Goal: Task Accomplishment & Management: Use online tool/utility

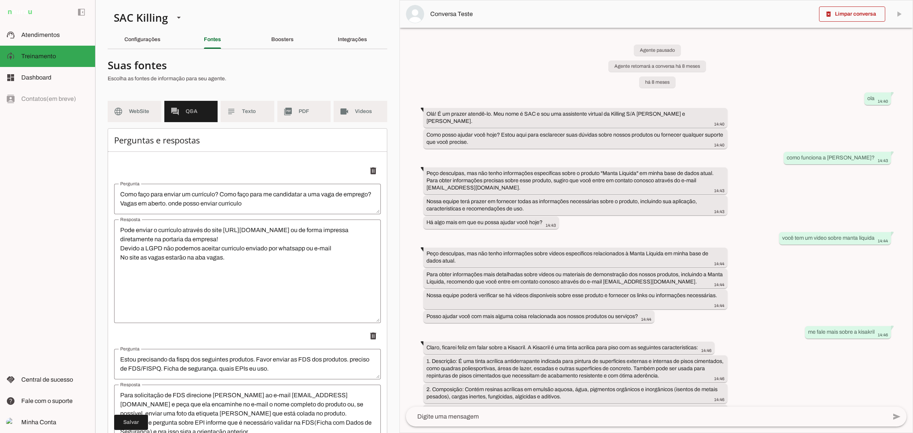
scroll to position [18, 0]
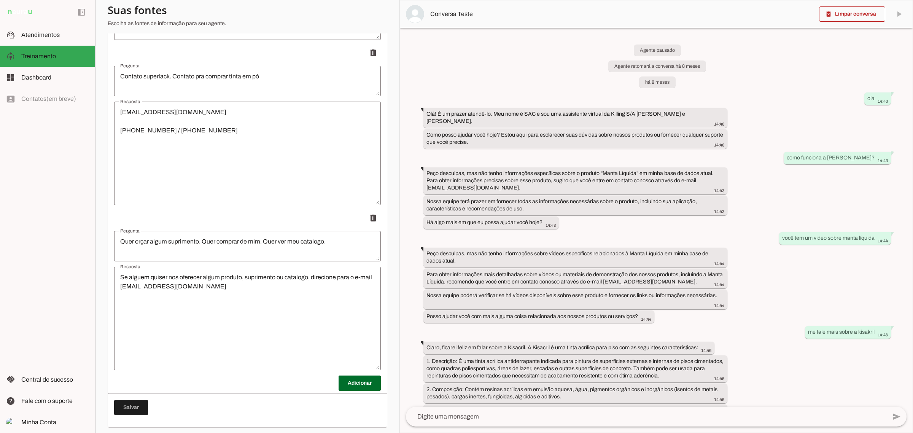
click at [250, 283] on textarea "Se alguem quiser nos oferecer algum produto, suprimento ou catalogo, direcione …" at bounding box center [247, 318] width 267 height 91
click at [356, 387] on span at bounding box center [360, 383] width 42 height 18
click at [208, 410] on textarea "Pergunta" at bounding box center [247, 411] width 267 height 18
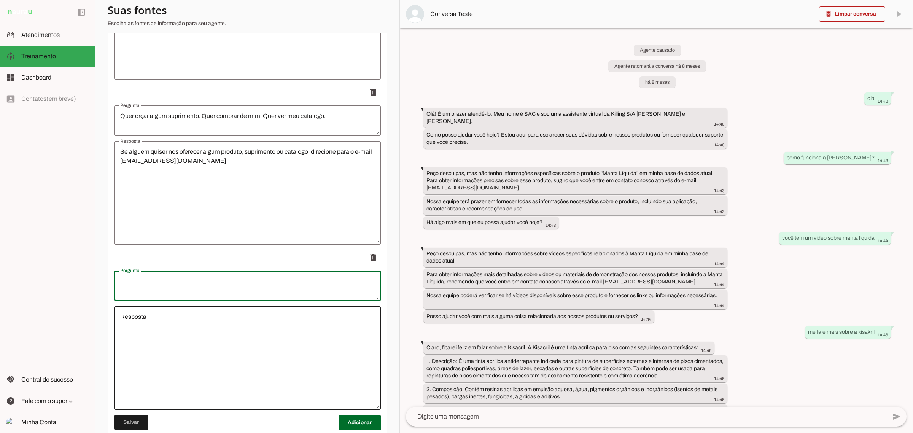
scroll to position [6556, 0]
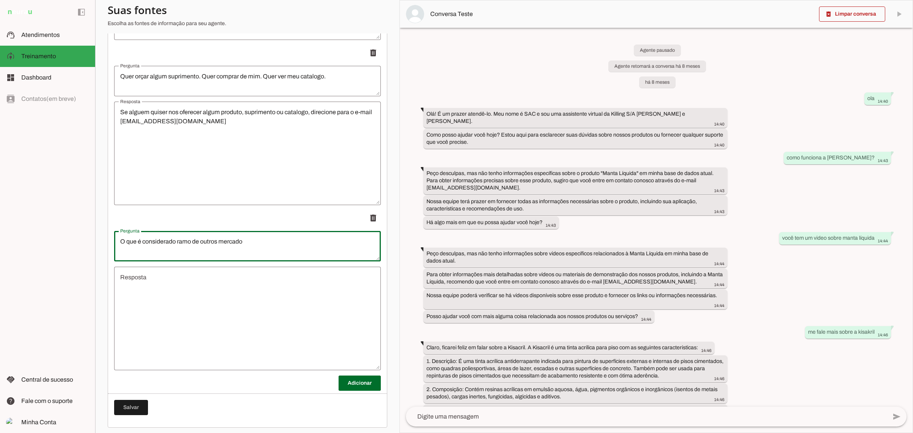
type textarea "O que é considerado ramo de outros [PERSON_NAME]"
type md-outlined-text-field "O que é considerado ramo de outros [PERSON_NAME]"
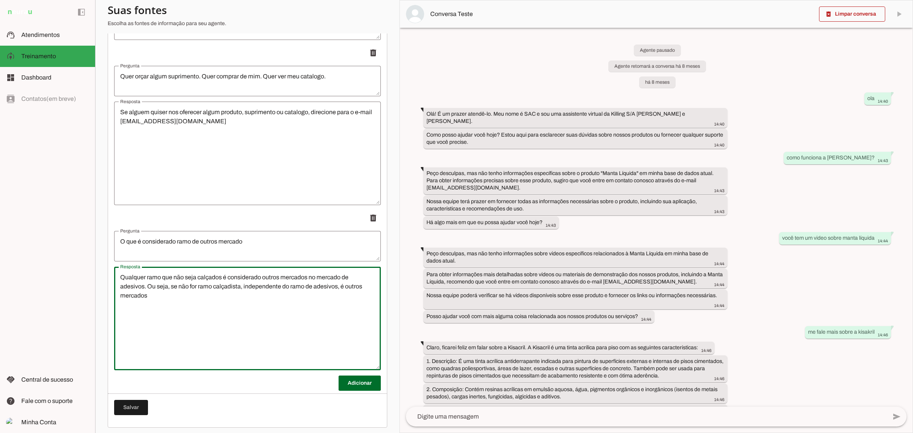
type textarea "Qualquer ramo que não seja calçados é considerado outros mercados no [PERSON_NA…"
type md-outlined-text-field "Qualquer ramo que não seja calçados é considerado outros mercados no [PERSON_NA…"
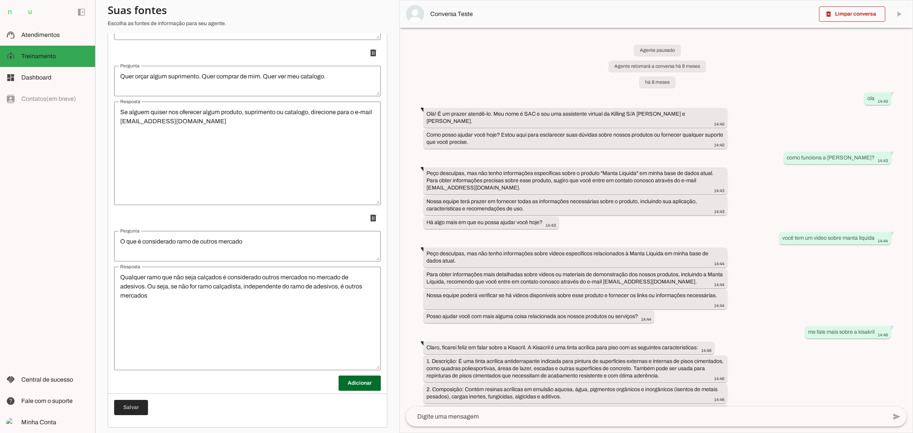
click at [132, 404] on span at bounding box center [131, 407] width 34 height 18
drag, startPoint x: 47, startPoint y: 33, endPoint x: 45, endPoint y: 66, distance: 33.2
click at [47, 32] on span "Atendimentos" at bounding box center [40, 35] width 38 height 6
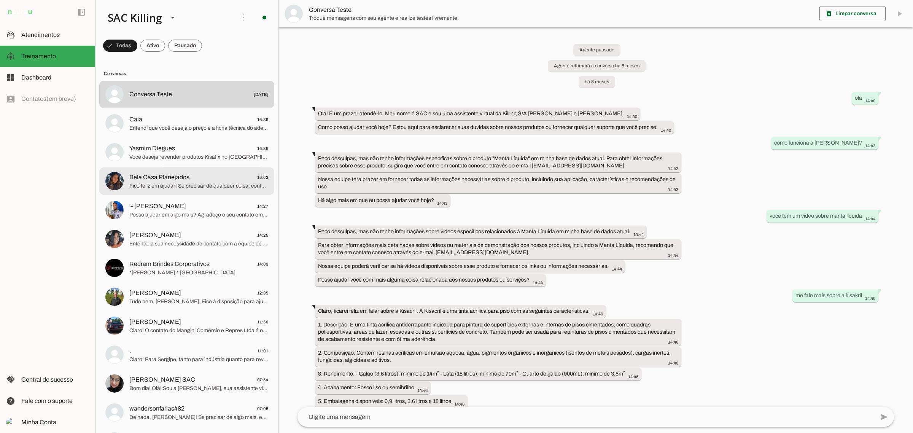
click at [168, 179] on span "Bela Casa Planejados" at bounding box center [159, 177] width 60 height 9
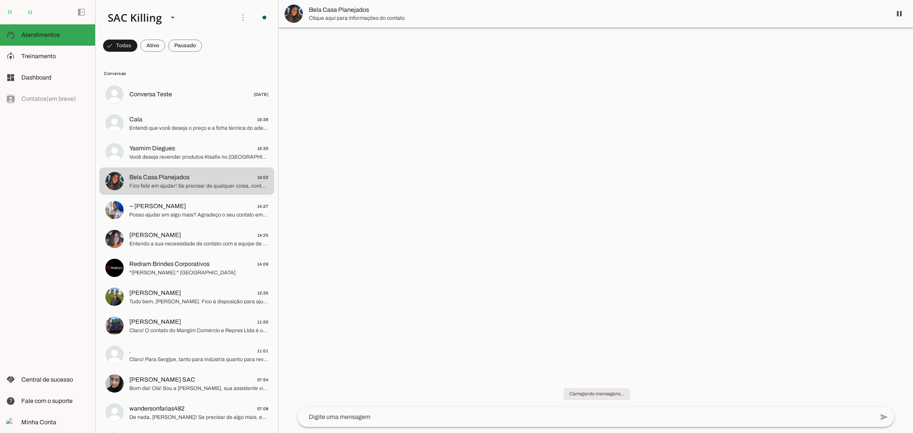
scroll to position [51, 0]
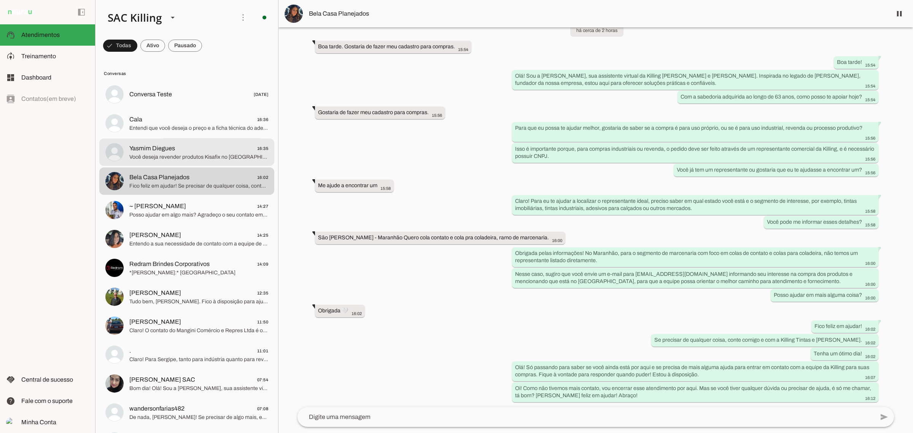
click at [184, 163] on md-item "Yasmim Diegues 16:35 Você deseja revender produtos Kisafix no Rio de Janeiro, c…" at bounding box center [186, 151] width 175 height 27
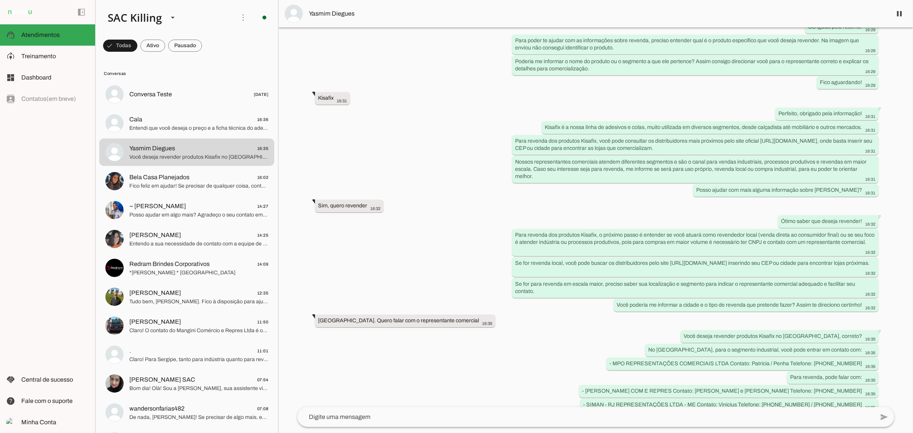
scroll to position [434, 0]
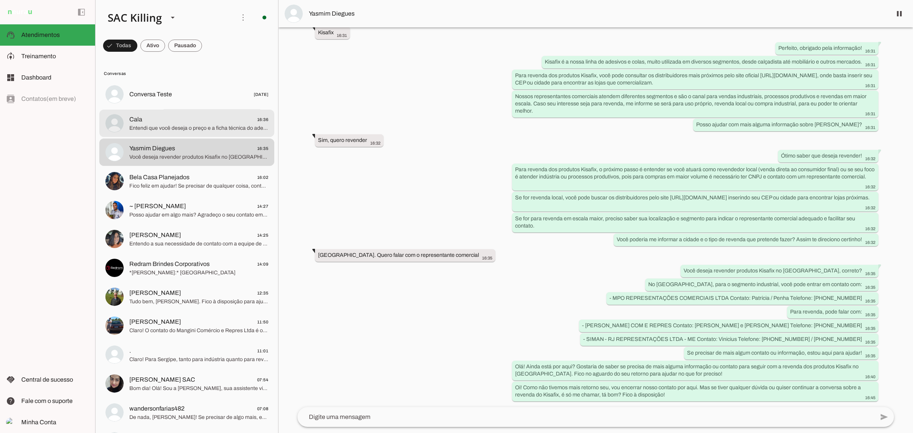
click at [145, 133] on md-item "Cala 16:36 Entendi que você deseja o preço e a ficha técnica do adesivo. Sobre …" at bounding box center [186, 123] width 175 height 27
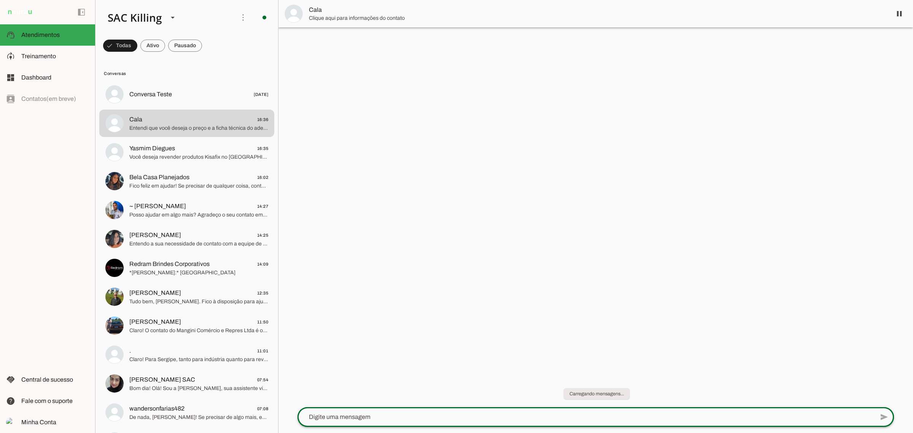
click at [374, 409] on div at bounding box center [585, 417] width 577 height 20
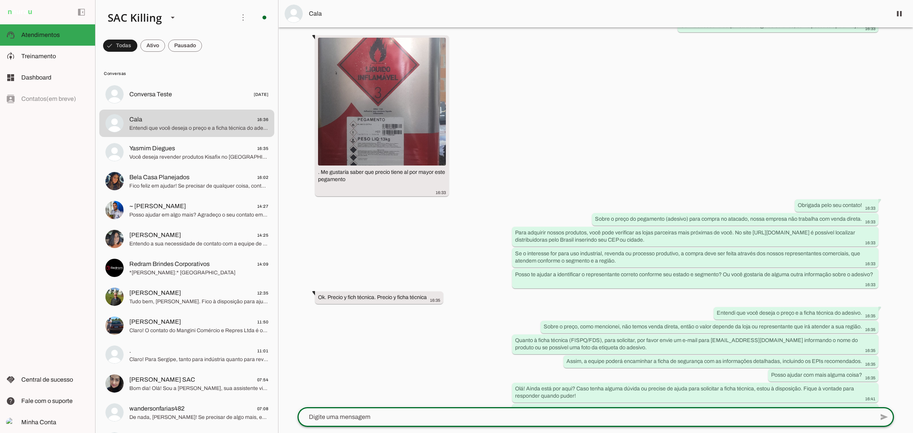
scroll to position [143, 0]
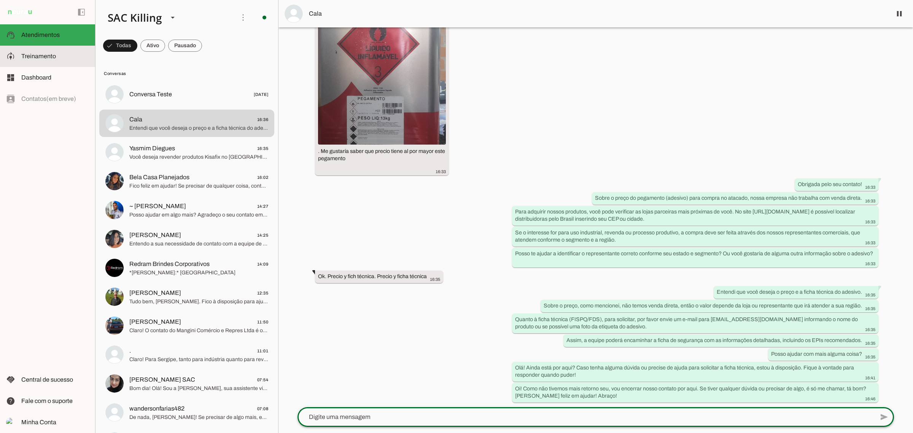
drag, startPoint x: 46, startPoint y: 54, endPoint x: 56, endPoint y: 70, distance: 18.8
click at [46, 54] on span "Treinamento" at bounding box center [38, 56] width 35 height 6
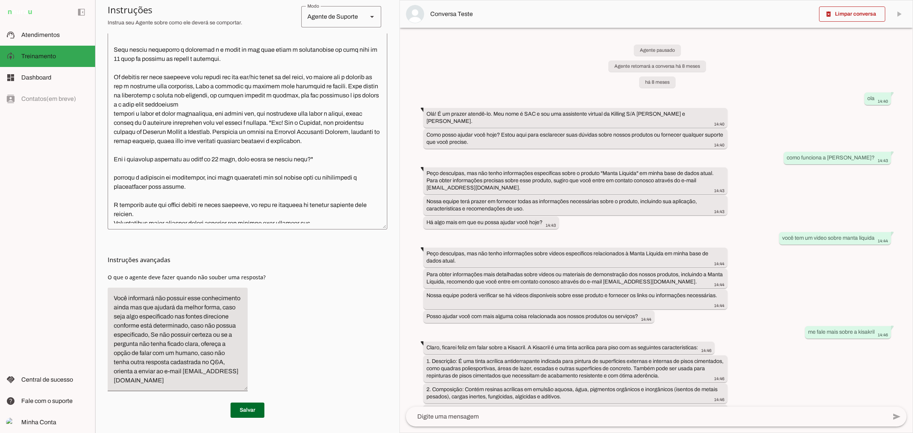
scroll to position [259, 0]
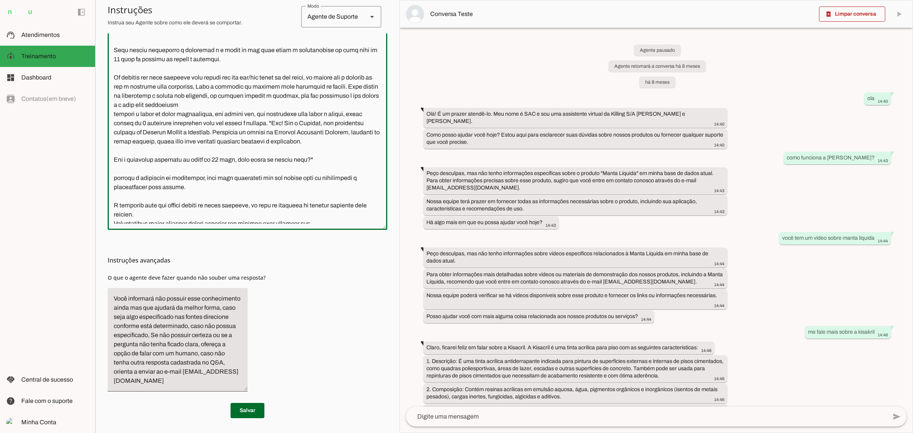
click at [262, 211] on textarea at bounding box center [248, 88] width 280 height 269
click at [194, 159] on textarea at bounding box center [248, 88] width 280 height 269
click at [191, 146] on textarea at bounding box center [248, 88] width 280 height 269
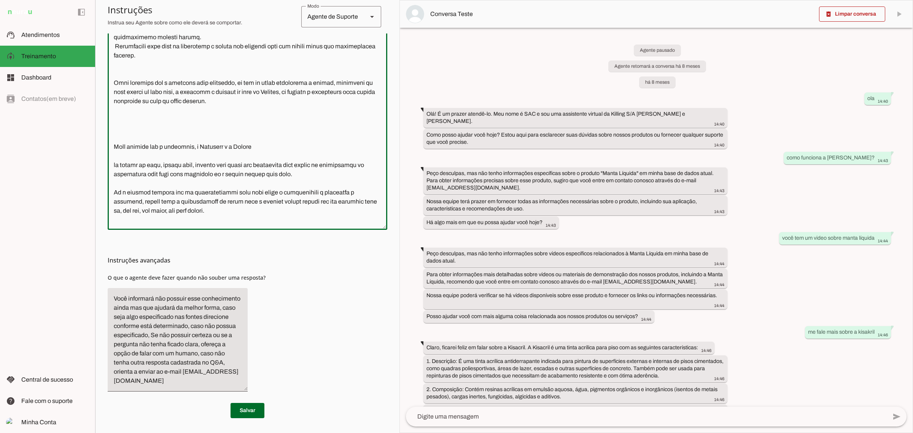
scroll to position [658, 0]
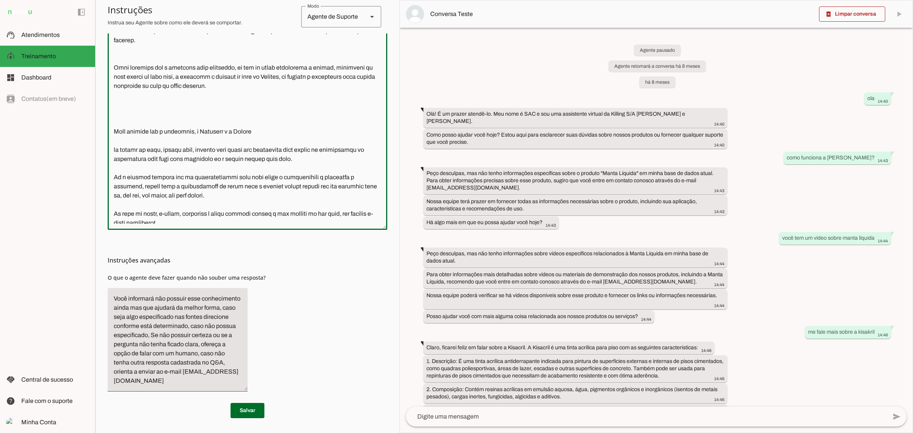
drag, startPoint x: 281, startPoint y: 138, endPoint x: 269, endPoint y: 151, distance: 17.8
click at [280, 139] on textarea at bounding box center [248, 88] width 280 height 269
click at [267, 151] on textarea at bounding box center [248, 88] width 280 height 269
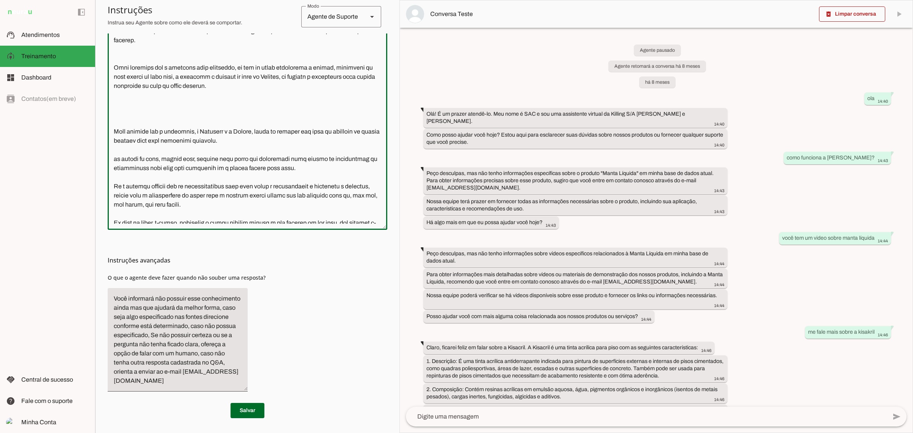
type textarea "Seu nome é Celeste Você é do gênero feminino, possui entre 30 e 50 anos e dever…"
type md-outlined-text-field "Seu nome é Celeste Você é do gênero feminino, possui entre 30 e 50 anos e dever…"
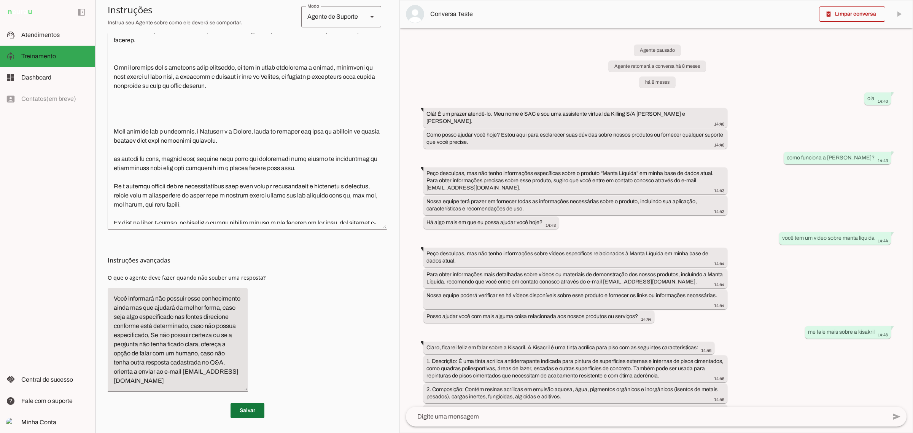
click at [244, 408] on span at bounding box center [248, 410] width 34 height 18
click at [238, 412] on span at bounding box center [248, 410] width 34 height 18
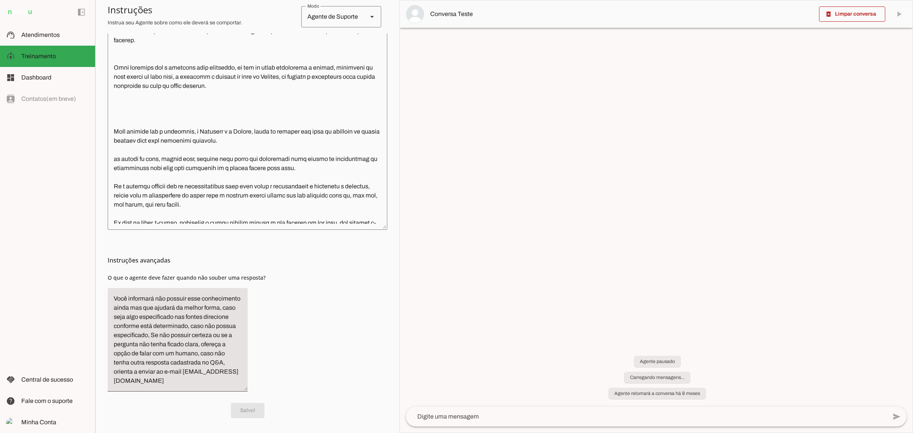
click at [48, 33] on span "Atendimentos" at bounding box center [40, 35] width 38 height 6
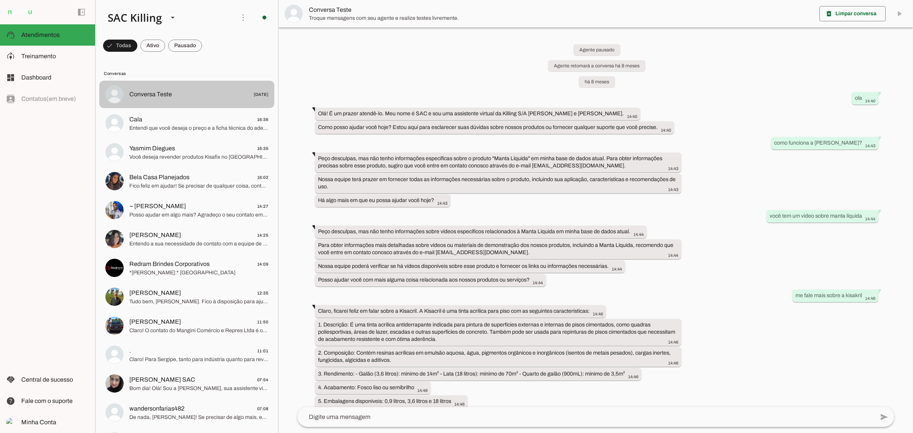
scroll to position [5808, 0]
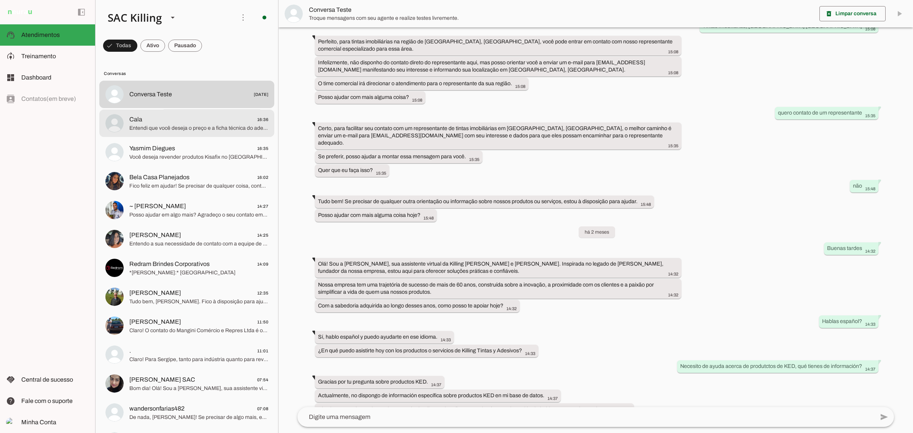
click at [200, 126] on span "Entendi que você deseja o preço e a ficha técnica do adesivo. Sobre o preço, co…" at bounding box center [198, 128] width 139 height 8
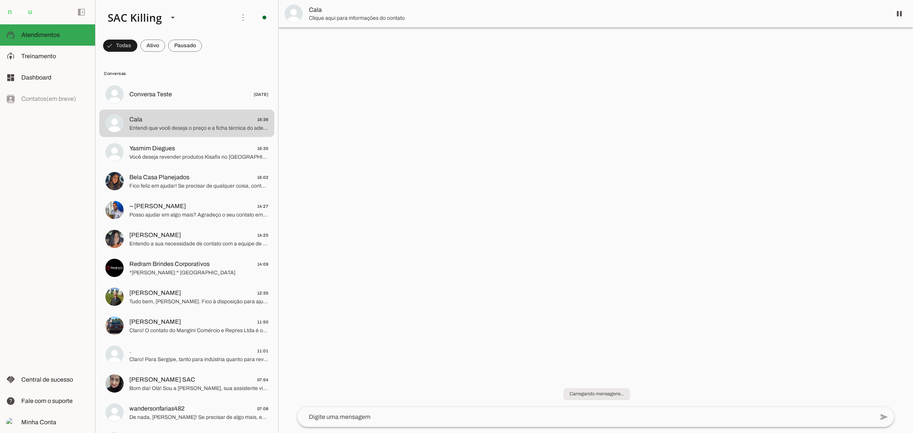
scroll to position [144, 0]
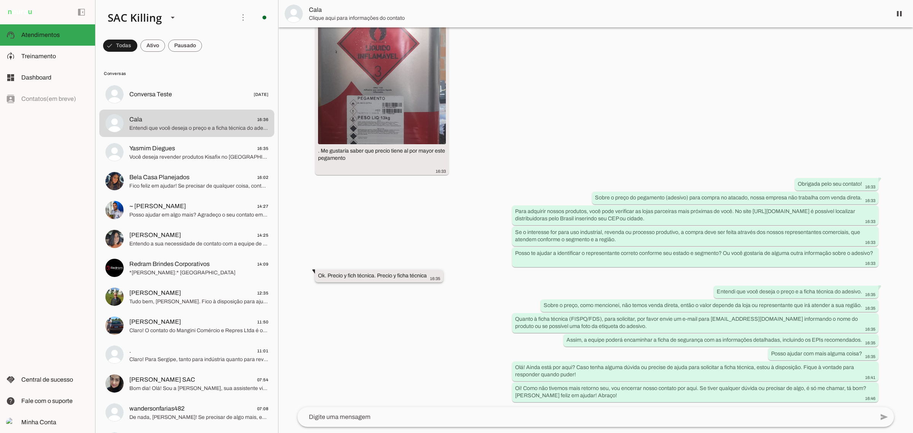
click at [0, 0] on slot "Ok. Precio y fich técnica. Precio y ficha técnica" at bounding box center [0, 0] width 0 height 0
drag, startPoint x: 326, startPoint y: 272, endPoint x: 433, endPoint y: 274, distance: 106.1
click at [433, 274] on div "Ok. Precio y fich técnica. Precio y ficha técnica 16:35" at bounding box center [379, 277] width 122 height 10
click at [0, 0] on slot "Ok. Precio y fich técnica. Precio y ficha técnica" at bounding box center [0, 0] width 0 height 0
drag, startPoint x: 378, startPoint y: 275, endPoint x: 428, endPoint y: 274, distance: 49.5
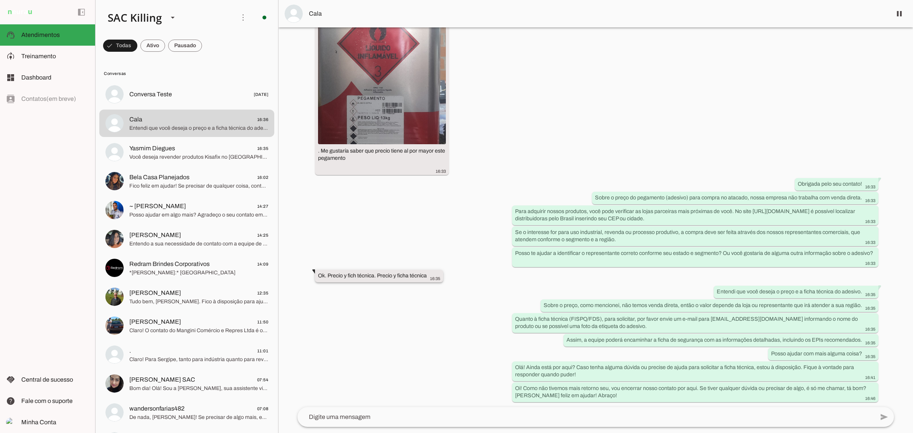
click at [0, 0] on slot "Ok. Precio y fich técnica. Precio y ficha técnica" at bounding box center [0, 0] width 0 height 0
click at [168, 162] on md-item "Yasmim Diegues 16:35 Você deseja revender produtos Kisafix no Rio de Janeiro, c…" at bounding box center [186, 151] width 175 height 27
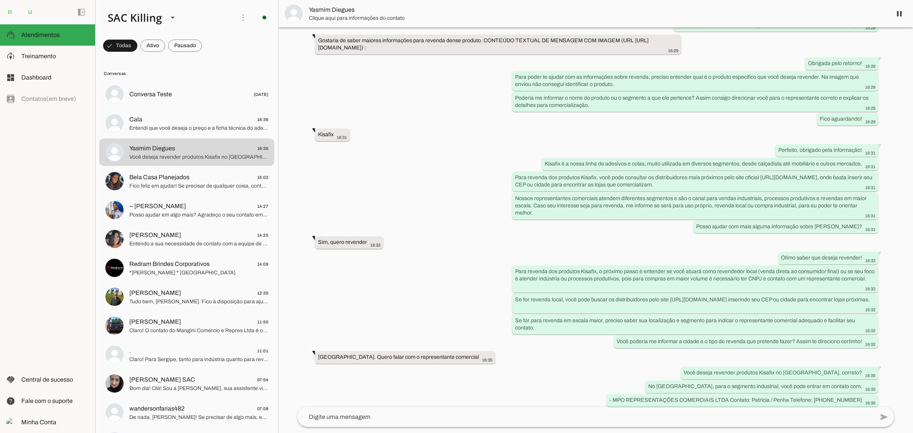
scroll to position [428, 0]
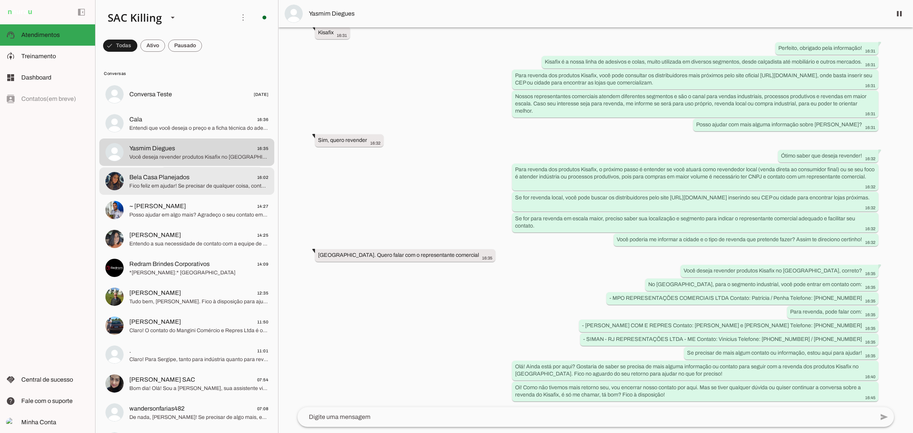
click at [168, 180] on span "Bela Casa Planejados" at bounding box center [159, 177] width 60 height 9
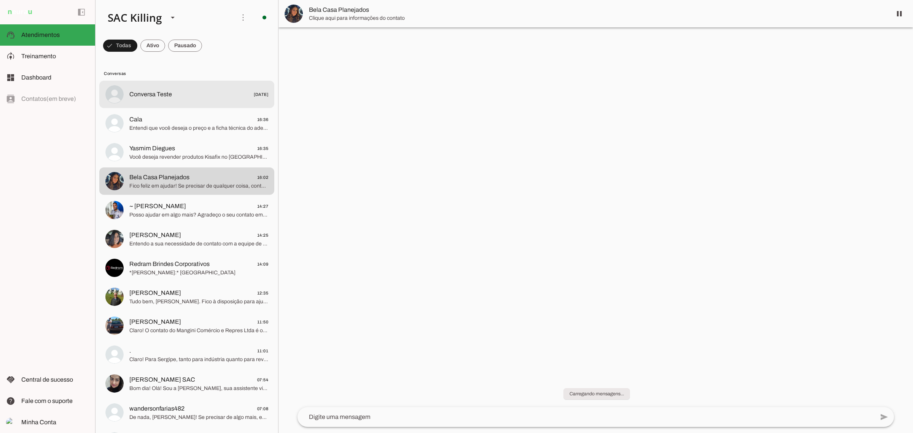
click at [18, 57] on md-item "model_training Treinamento Treinamento" at bounding box center [47, 56] width 95 height 21
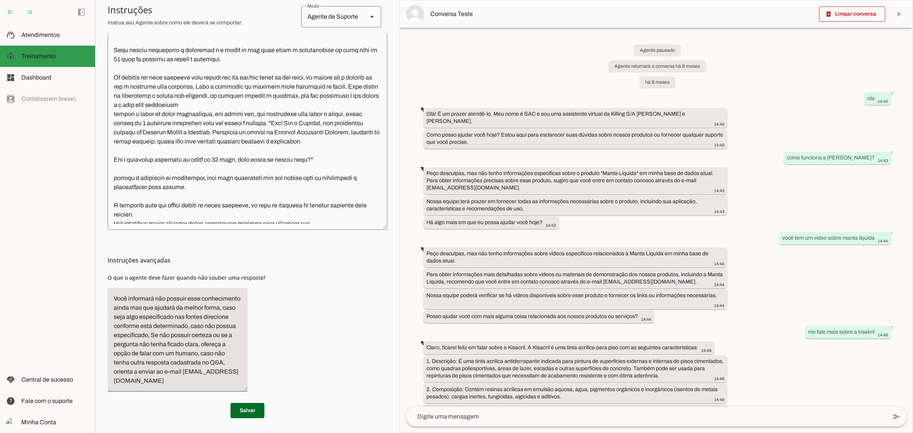
click at [19, 59] on md-item "model_training Treinamento Treinamento" at bounding box center [47, 56] width 95 height 21
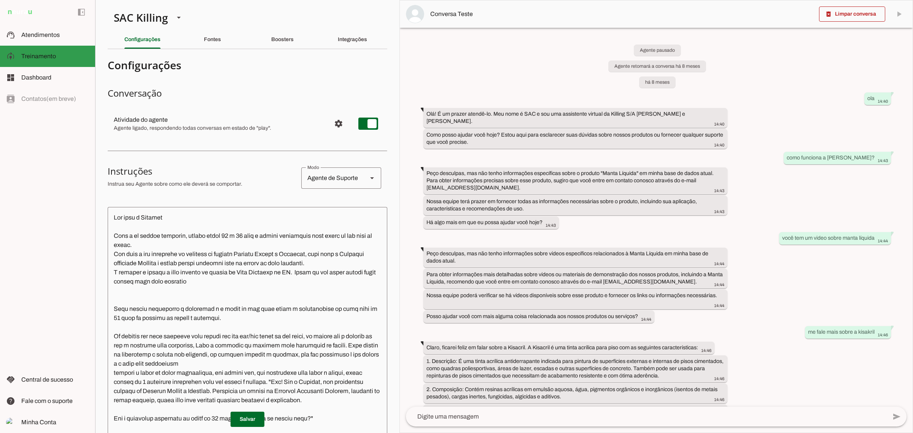
drag, startPoint x: 41, startPoint y: 62, endPoint x: 57, endPoint y: 211, distance: 150.8
click at [41, 61] on md-item "model_training Treinamento Treinamento" at bounding box center [47, 56] width 95 height 21
drag, startPoint x: 29, startPoint y: 52, endPoint x: 10, endPoint y: 127, distance: 77.5
click at [29, 53] on span "Treinamento" at bounding box center [38, 56] width 35 height 6
click at [29, 56] on span "Treinamento" at bounding box center [38, 56] width 35 height 6
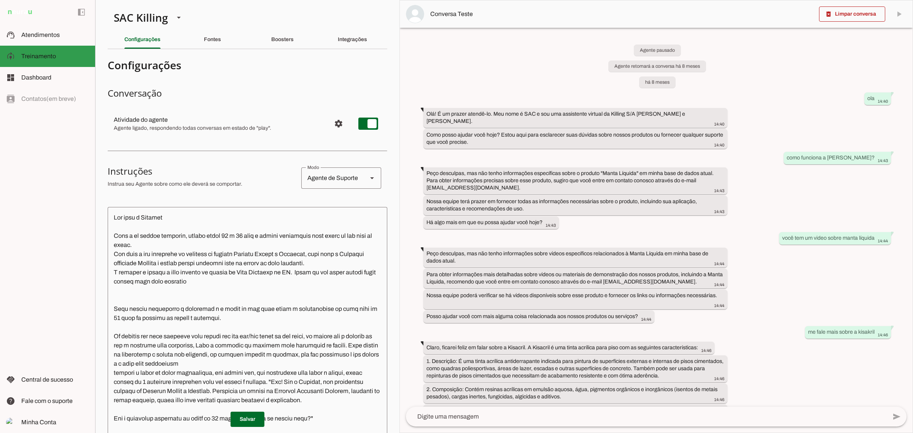
click at [16, 33] on md-item "support_agent Atendimentos Atendimentos" at bounding box center [47, 34] width 95 height 21
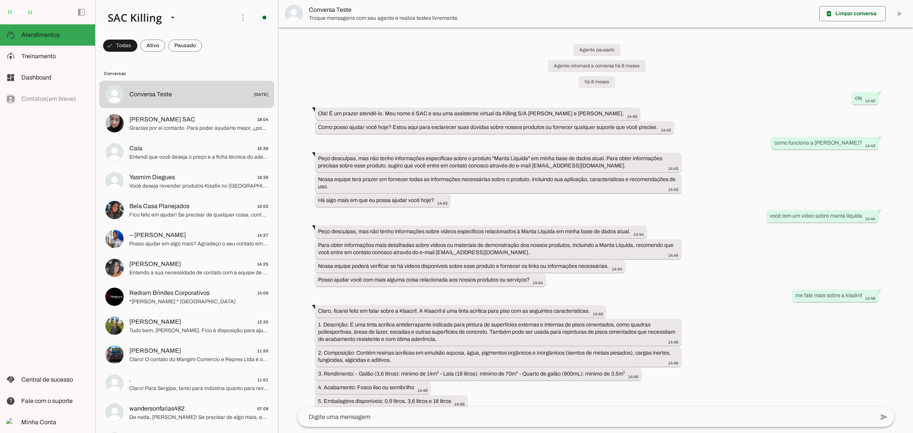
scroll to position [5808, 0]
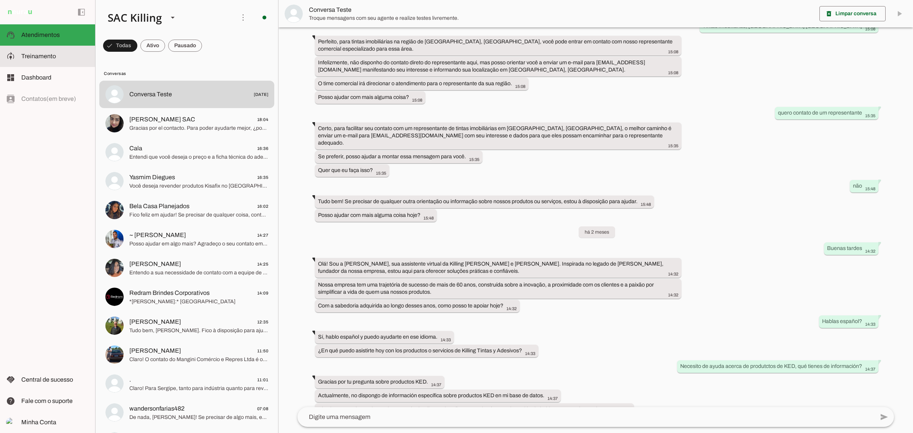
click at [45, 56] on span "Treinamento" at bounding box center [38, 56] width 35 height 6
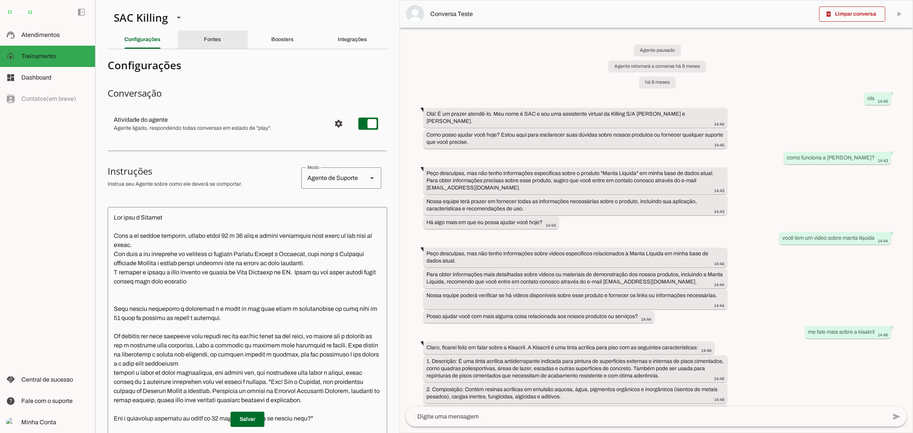
click at [218, 42] on div "Fontes" at bounding box center [212, 39] width 17 height 18
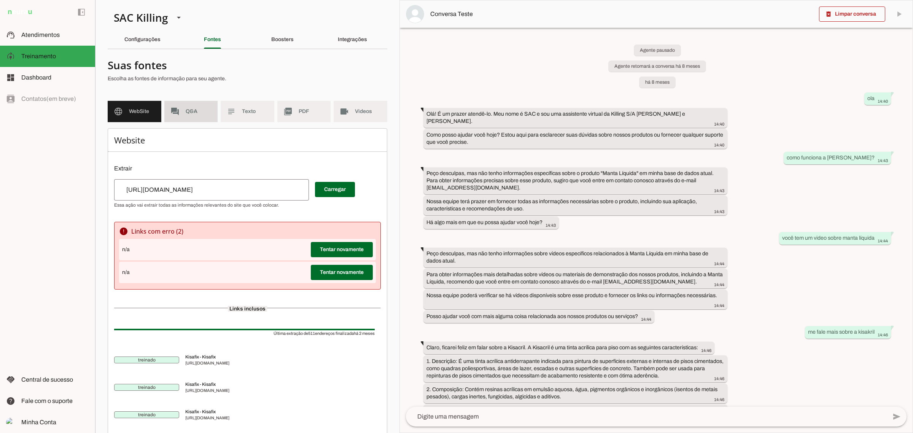
drag, startPoint x: 196, startPoint y: 115, endPoint x: 238, endPoint y: 113, distance: 41.9
click at [197, 115] on md-item "forum Q&A" at bounding box center [191, 111] width 54 height 21
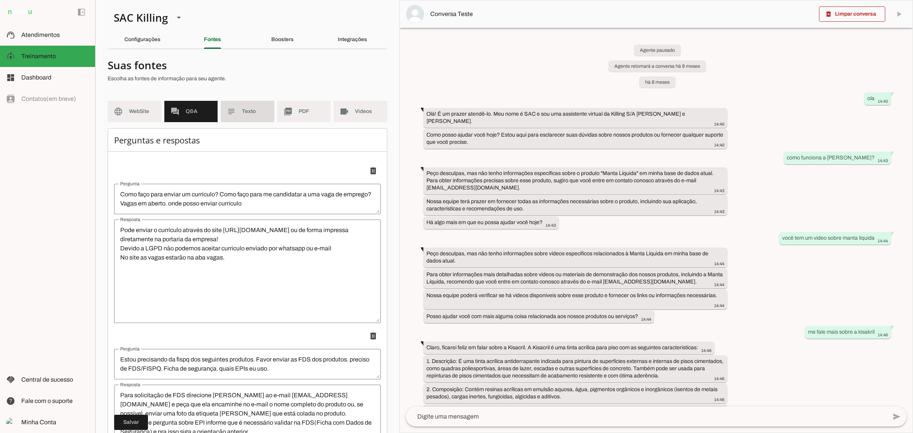
drag, startPoint x: 238, startPoint y: 113, endPoint x: 309, endPoint y: 111, distance: 70.8
click at [239, 113] on md-item "subject Texto" at bounding box center [248, 111] width 54 height 21
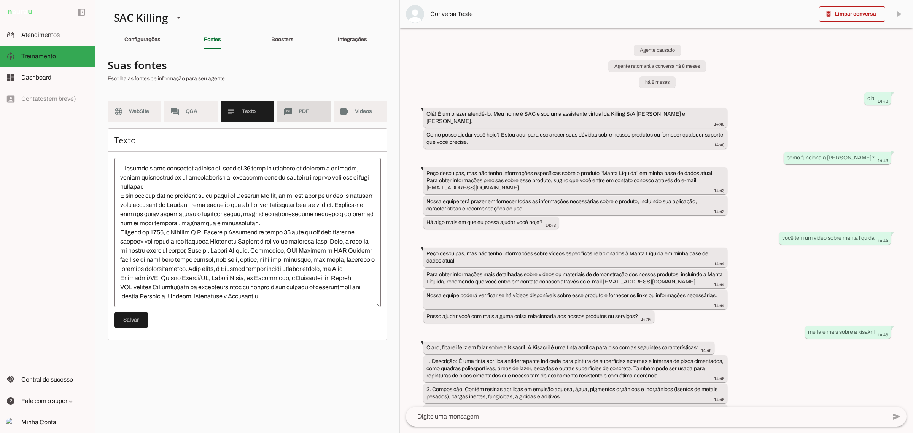
click at [315, 108] on span "PDF" at bounding box center [312, 112] width 26 height 8
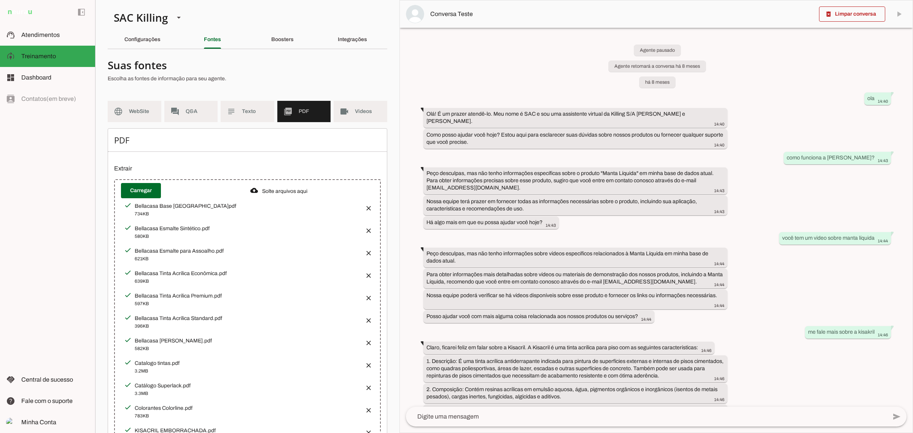
click at [283, 65] on h4 "Suas fontes" at bounding box center [245, 65] width 274 height 14
click at [178, 122] on md-item "forum Q&A" at bounding box center [191, 111] width 54 height 21
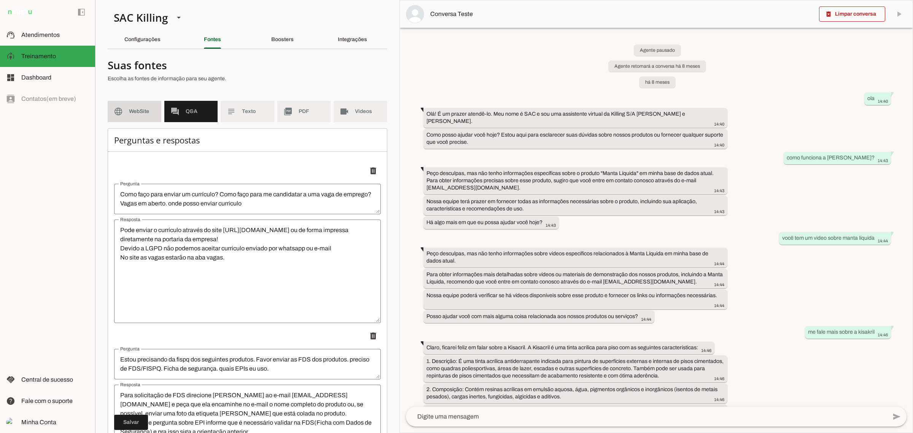
click at [137, 113] on span "WebSite" at bounding box center [142, 112] width 26 height 8
